Goal: Book appointment/travel/reservation

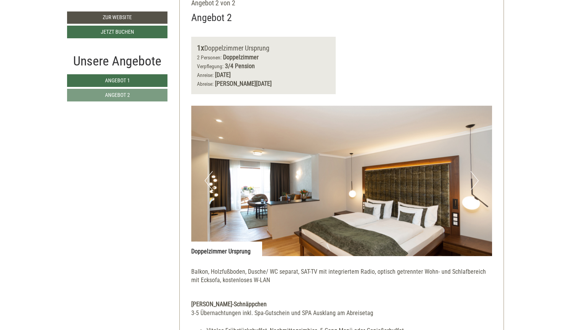
scroll to position [962, 0]
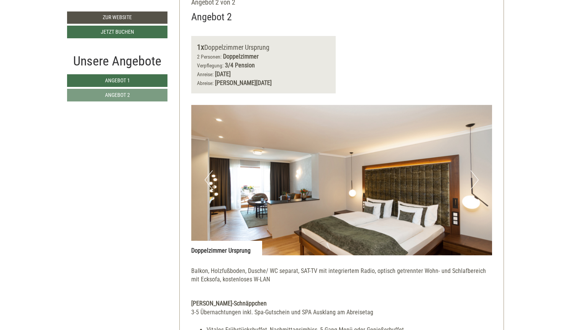
click at [476, 170] on button "Next" at bounding box center [474, 179] width 8 height 19
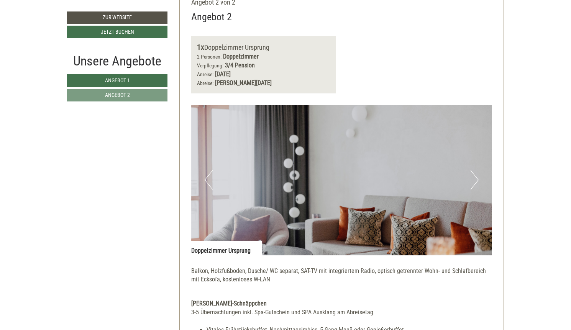
click at [476, 170] on button "Next" at bounding box center [474, 179] width 8 height 19
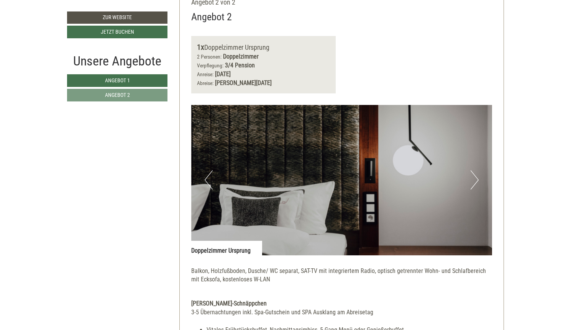
click at [476, 170] on button "Next" at bounding box center [474, 179] width 8 height 19
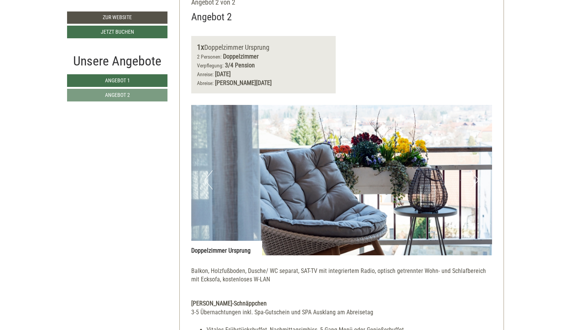
click at [476, 170] on button "Next" at bounding box center [474, 179] width 8 height 19
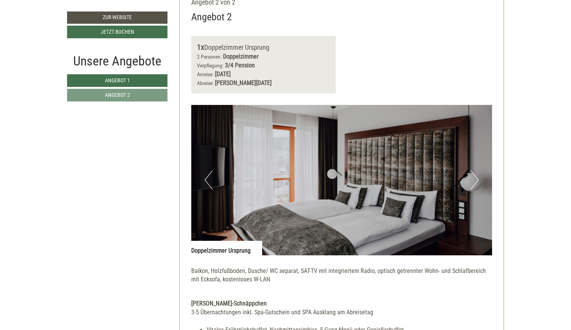
click at [475, 170] on button "Next" at bounding box center [474, 179] width 8 height 19
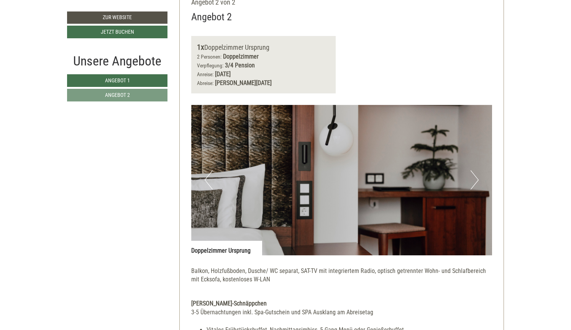
click at [475, 170] on button "Next" at bounding box center [474, 179] width 8 height 19
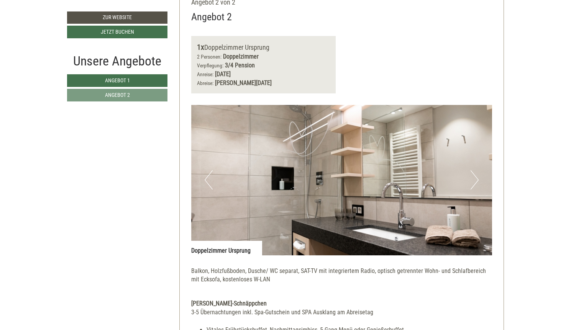
click at [475, 170] on button "Next" at bounding box center [474, 179] width 8 height 19
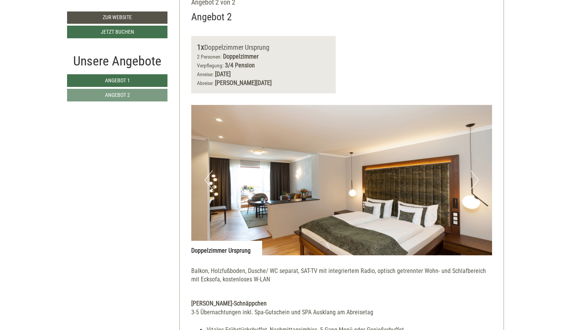
click at [475, 170] on button "Next" at bounding box center [474, 179] width 8 height 19
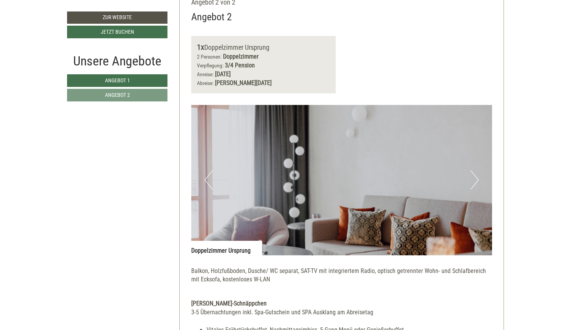
click at [475, 170] on button "Next" at bounding box center [474, 179] width 8 height 19
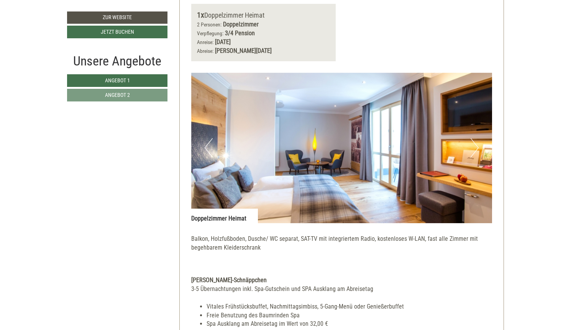
scroll to position [428, 0]
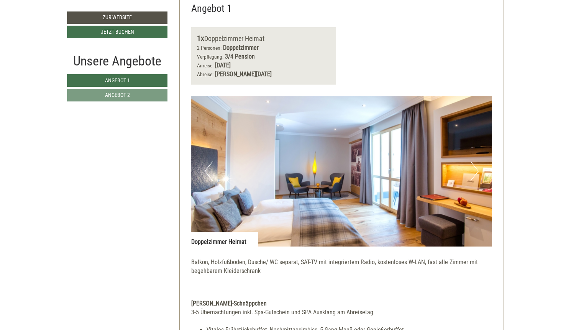
click at [476, 164] on button "Next" at bounding box center [474, 171] width 8 height 19
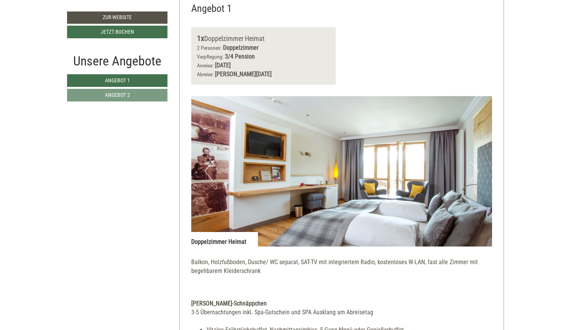
click at [476, 164] on button "Next" at bounding box center [474, 171] width 8 height 19
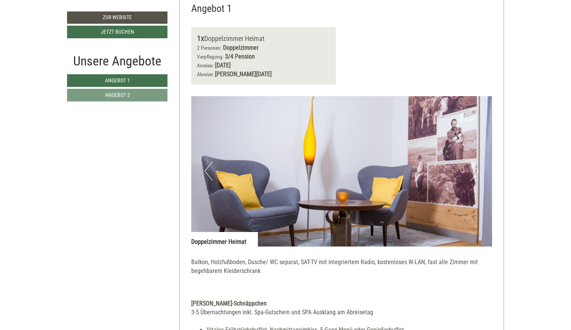
click at [476, 164] on button "Next" at bounding box center [474, 171] width 8 height 19
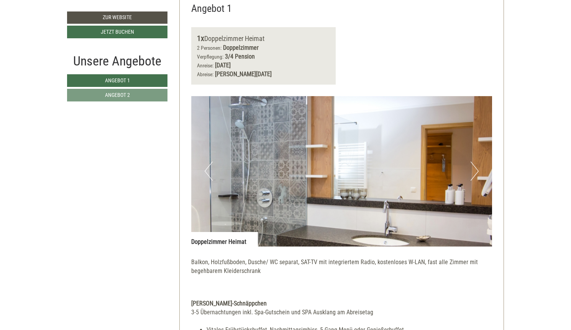
click at [476, 164] on button "Next" at bounding box center [474, 171] width 8 height 19
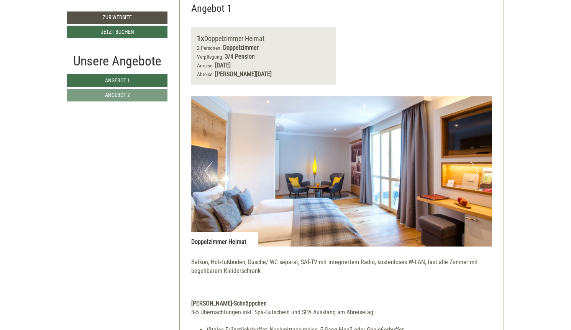
click at [476, 164] on button "Next" at bounding box center [474, 171] width 8 height 19
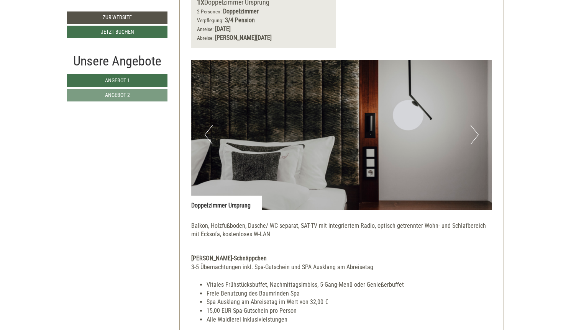
scroll to position [1024, 0]
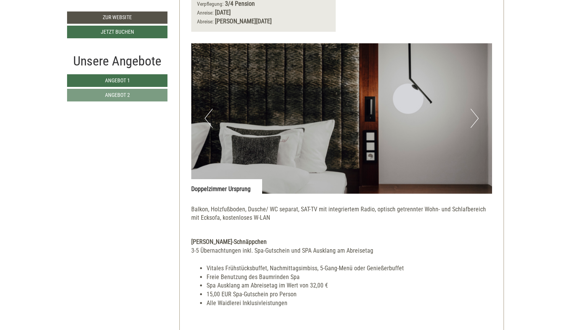
click at [475, 109] on button "Next" at bounding box center [474, 118] width 8 height 19
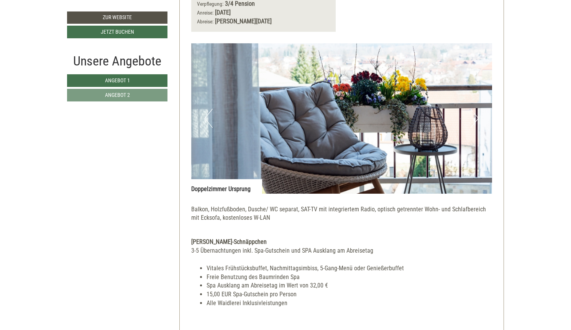
click at [475, 109] on button "Next" at bounding box center [474, 118] width 8 height 19
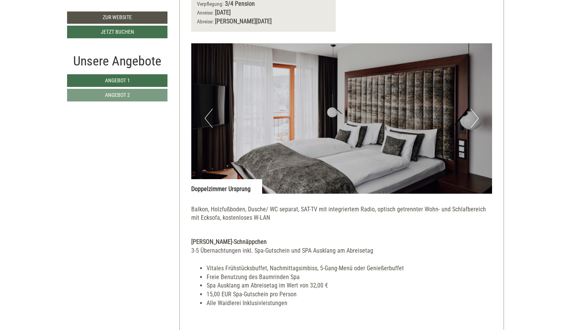
click at [476, 109] on button "Next" at bounding box center [474, 118] width 8 height 19
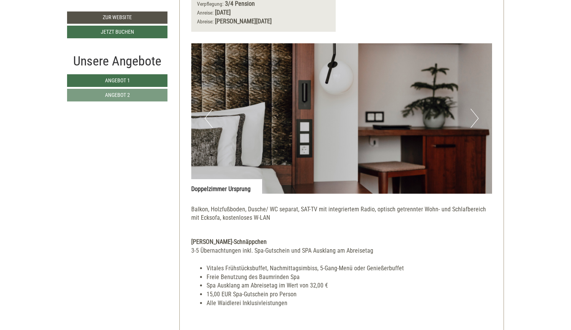
click at [476, 109] on button "Next" at bounding box center [474, 118] width 8 height 19
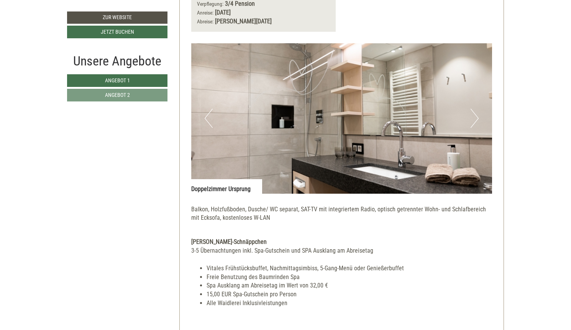
click at [476, 109] on button "Next" at bounding box center [474, 118] width 8 height 19
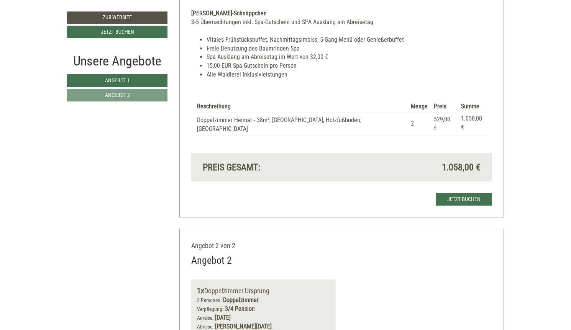
scroll to position [717, 0]
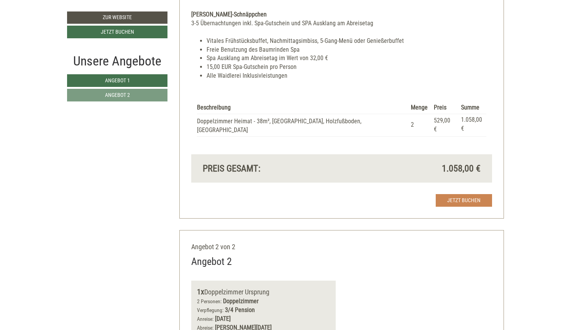
click at [467, 194] on link "Jetzt buchen" at bounding box center [464, 200] width 56 height 13
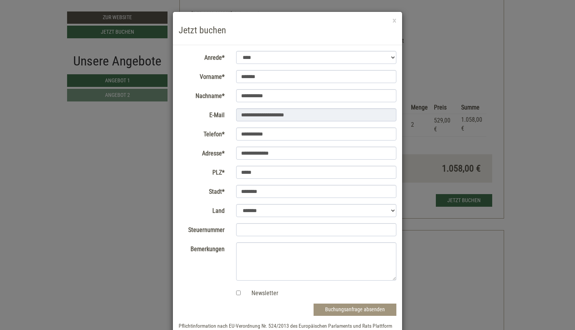
click at [349, 308] on button "Buchungsanfrage absenden" at bounding box center [354, 310] width 83 height 12
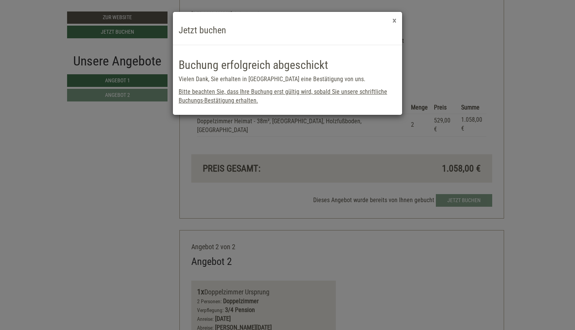
click at [395, 21] on button "×" at bounding box center [394, 21] width 4 height 8
